Goal: Complete application form

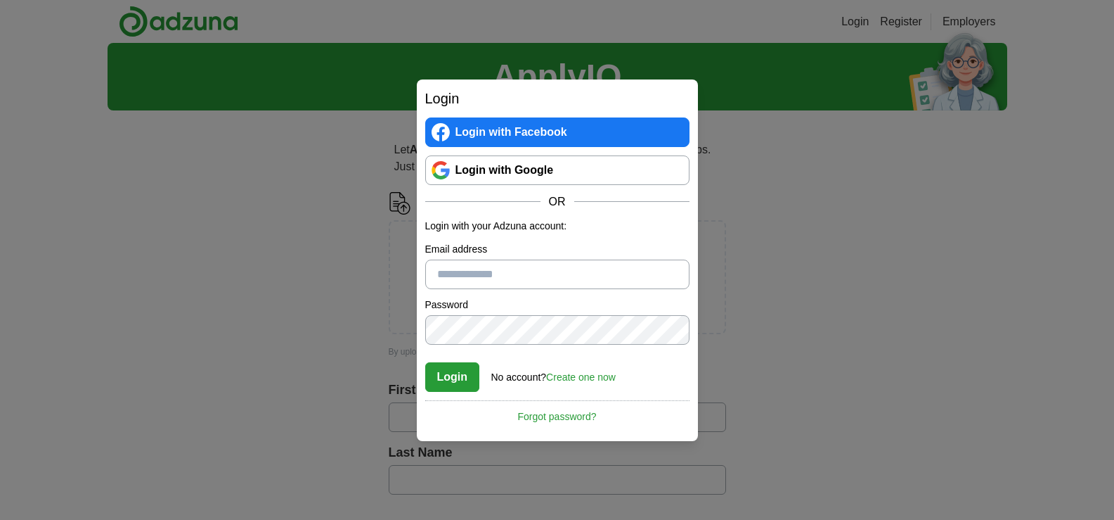
type input "**********"
click at [453, 381] on button "Login" at bounding box center [452, 377] width 55 height 30
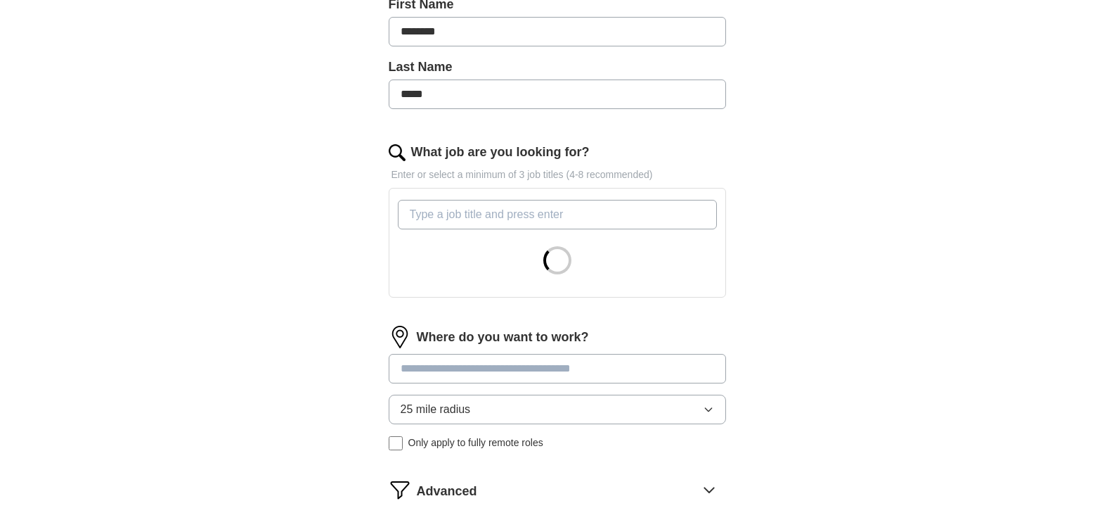
scroll to position [339, 0]
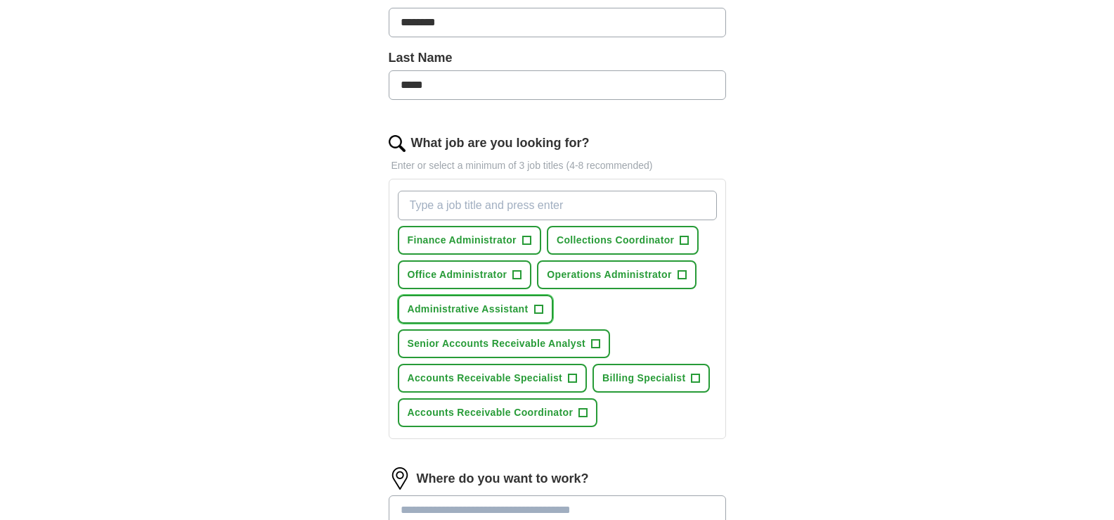
click at [534, 306] on span "+" at bounding box center [538, 308] width 9 height 9
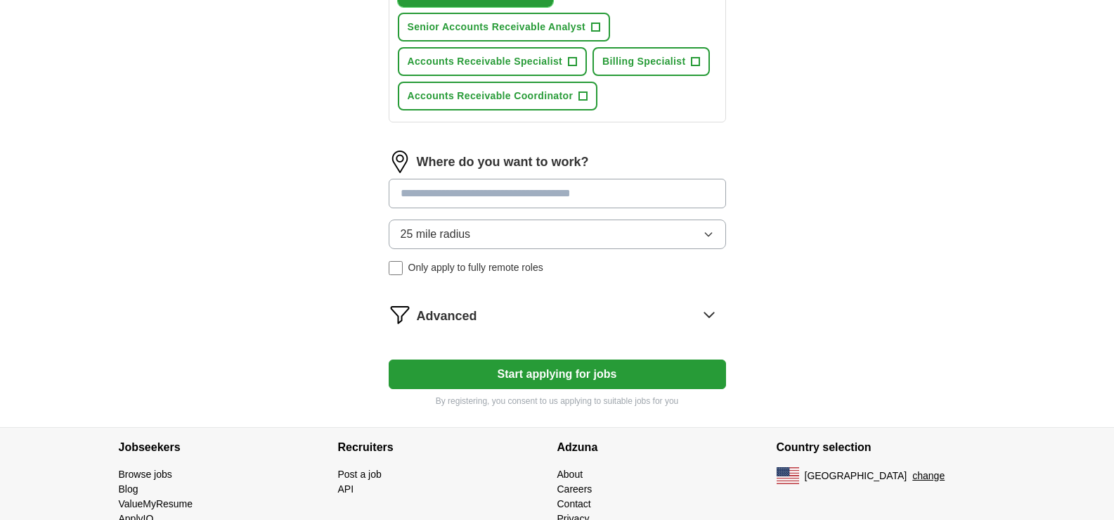
scroll to position [704, 0]
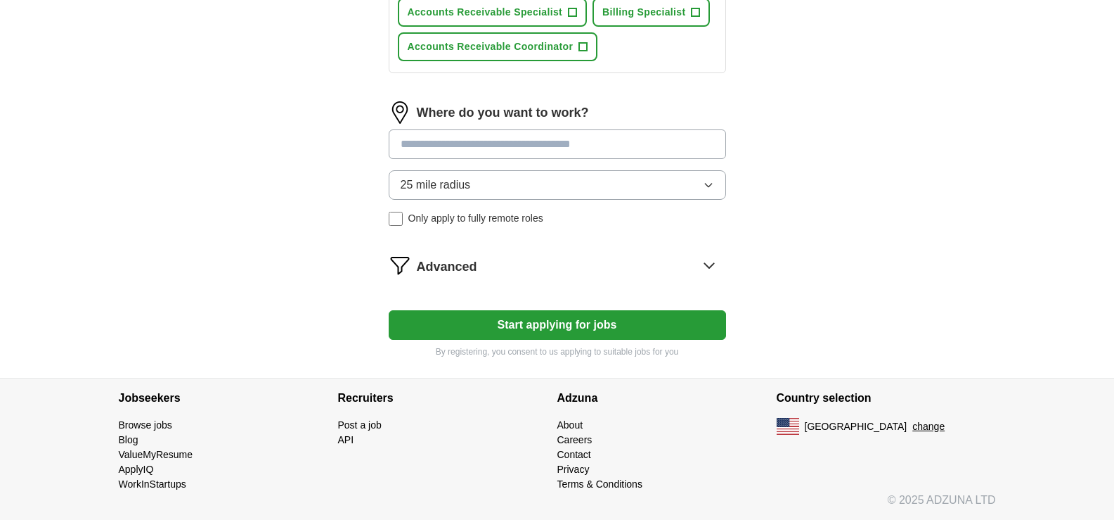
click at [543, 318] on button "Start applying for jobs" at bounding box center [557, 325] width 337 height 30
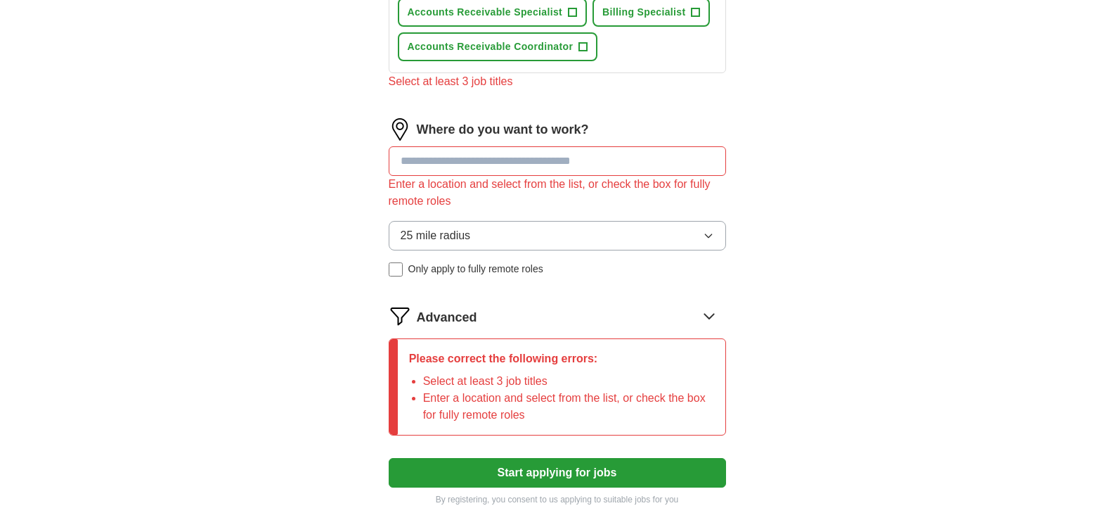
click at [529, 162] on input at bounding box center [557, 161] width 337 height 30
type input "*"
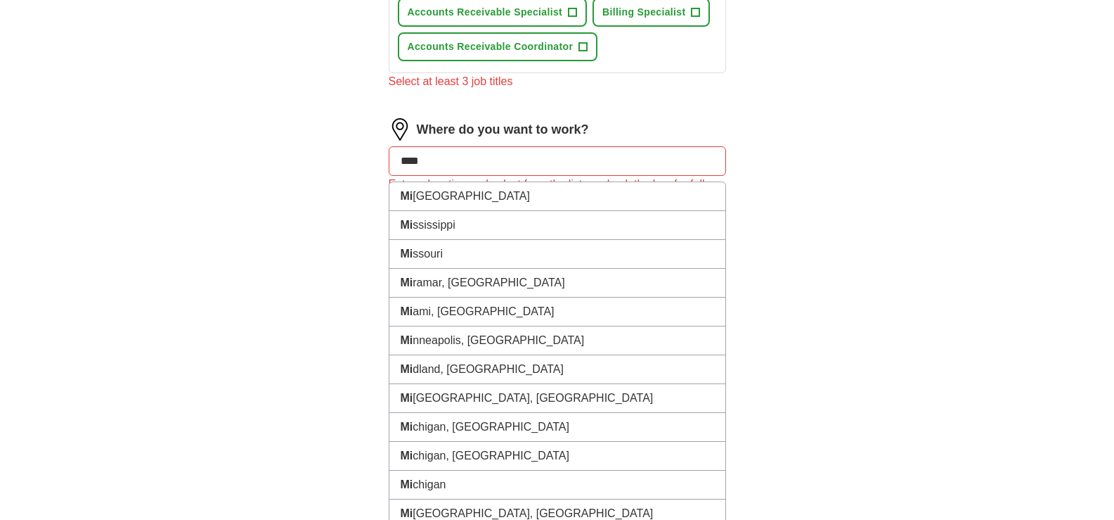
type input "*****"
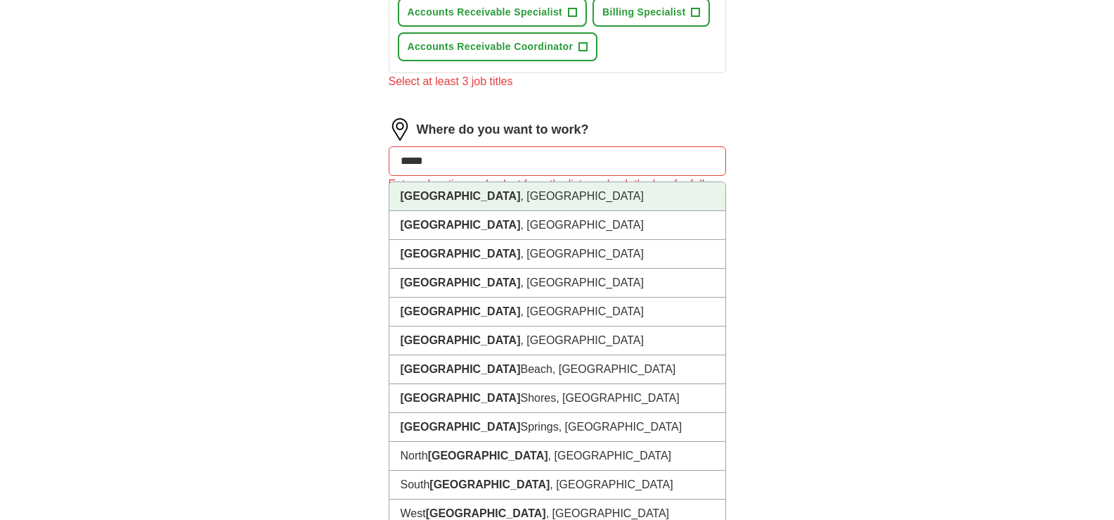
click at [486, 203] on li "[GEOGRAPHIC_DATA] , [GEOGRAPHIC_DATA]" at bounding box center [558, 196] width 336 height 29
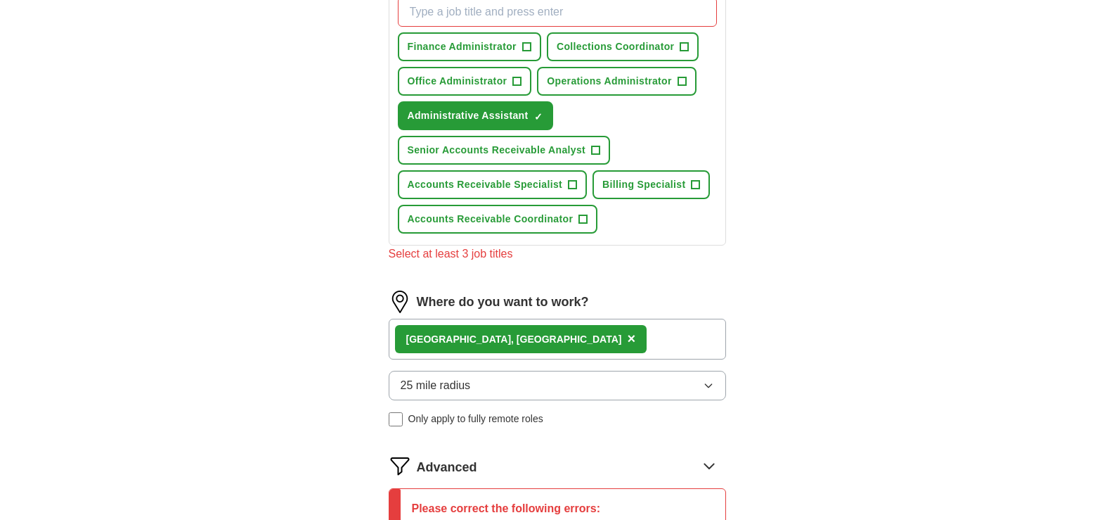
scroll to position [418, 0]
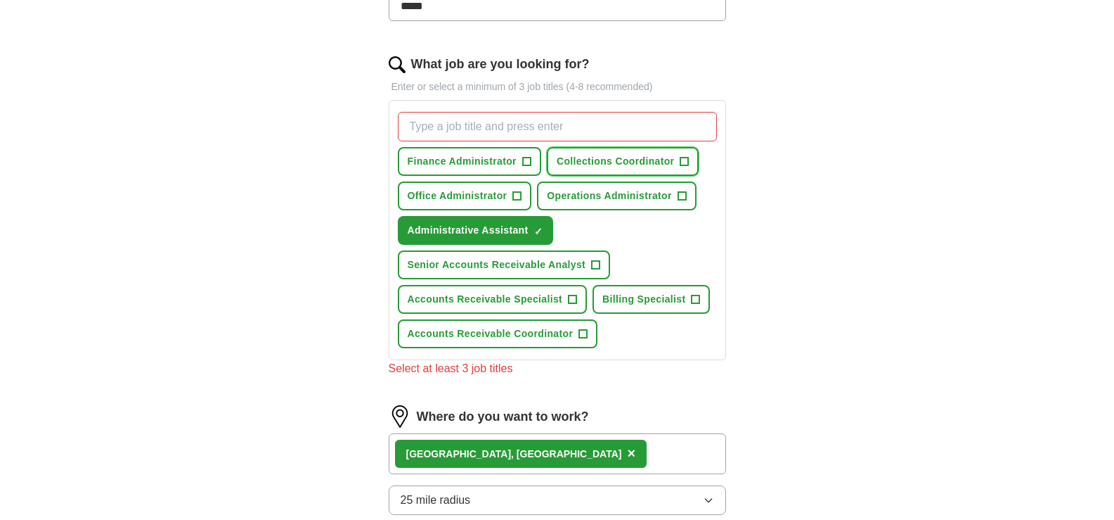
click at [682, 158] on span "+" at bounding box center [685, 161] width 8 height 11
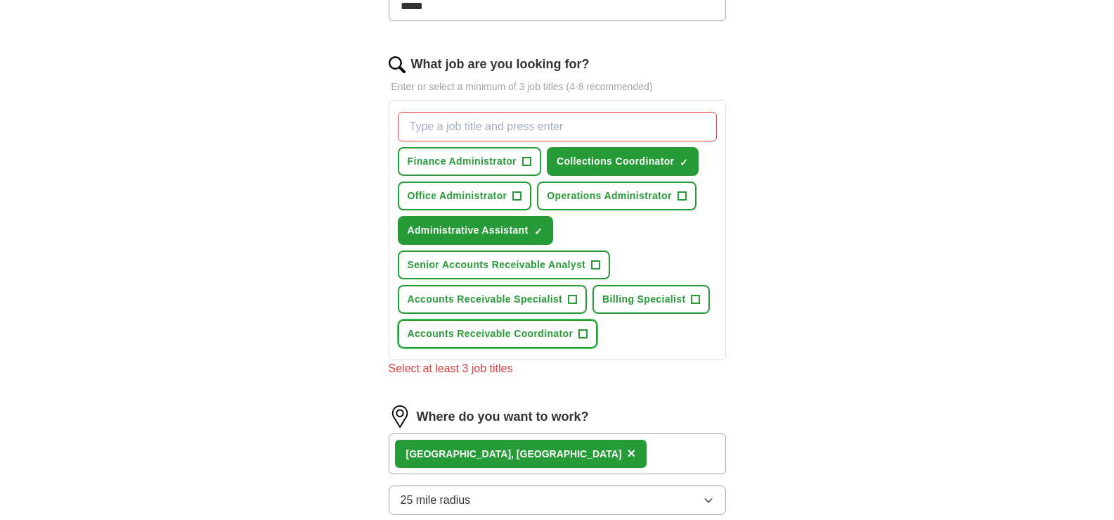
click at [584, 335] on span "+" at bounding box center [583, 333] width 8 height 11
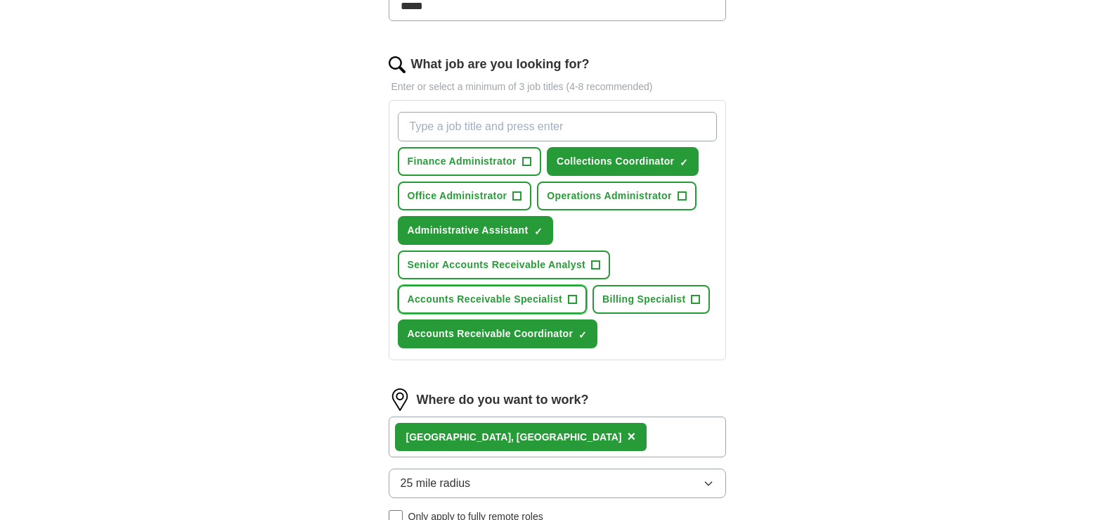
click at [572, 295] on span "+" at bounding box center [573, 299] width 8 height 11
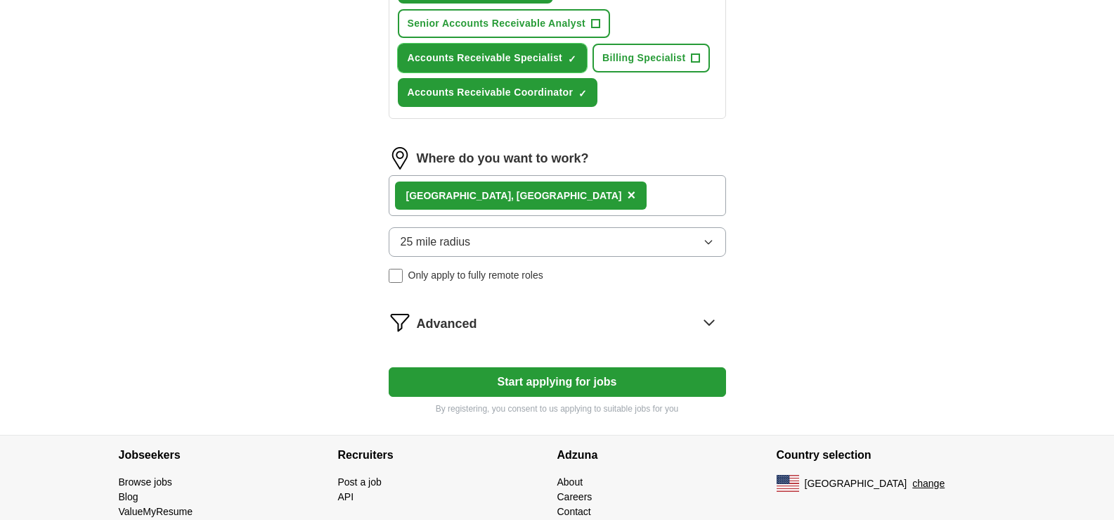
scroll to position [716, 0]
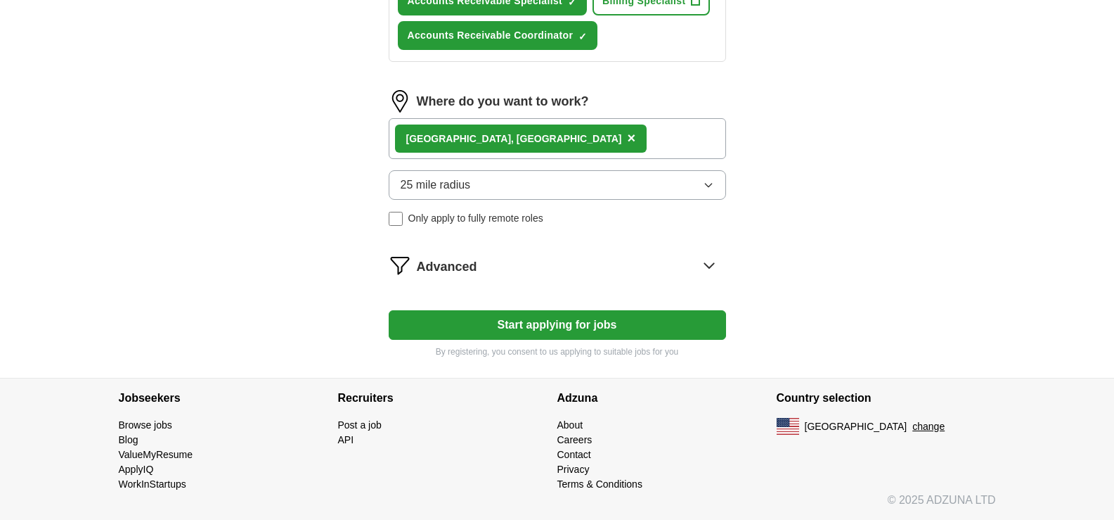
click at [556, 316] on button "Start applying for jobs" at bounding box center [557, 325] width 337 height 30
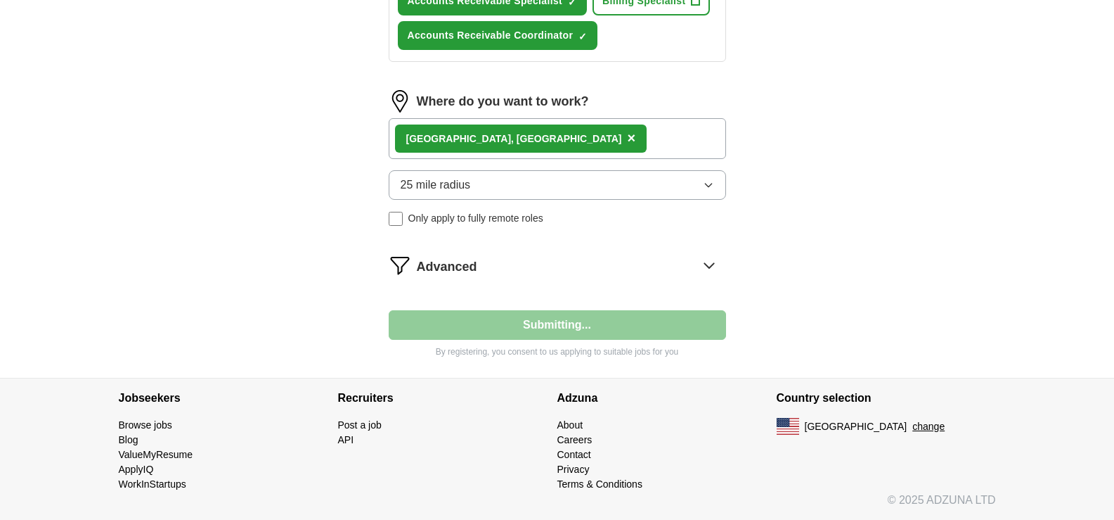
select select "**"
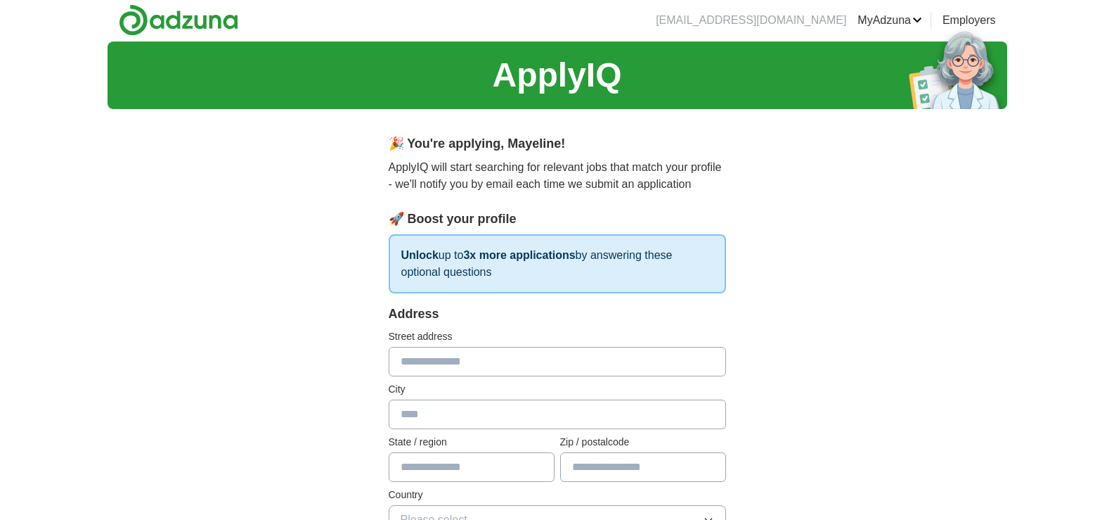
scroll to position [0, 0]
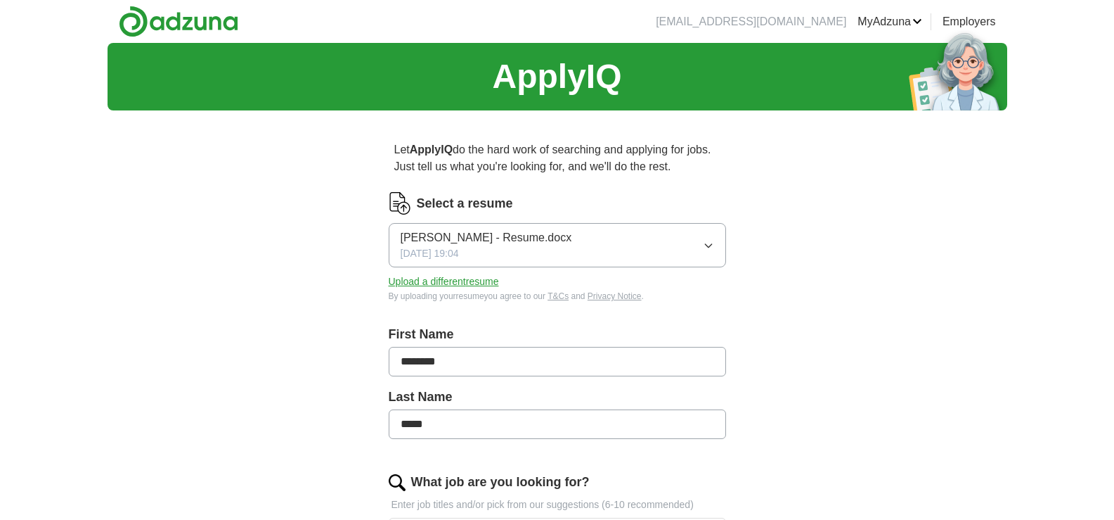
click at [0, 0] on link "Posted jobs" at bounding box center [0, 0] width 0 height 0
